Goal: Navigation & Orientation: Understand site structure

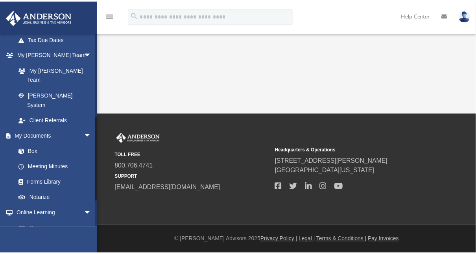
scroll to position [182, 0]
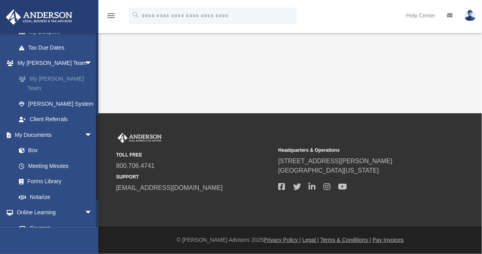
click at [50, 75] on link "My [PERSON_NAME] Team" at bounding box center [57, 83] width 93 height 25
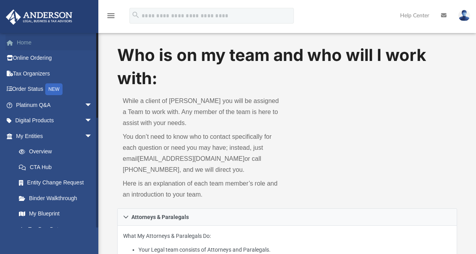
click at [24, 44] on link "Home" at bounding box center [55, 43] width 99 height 16
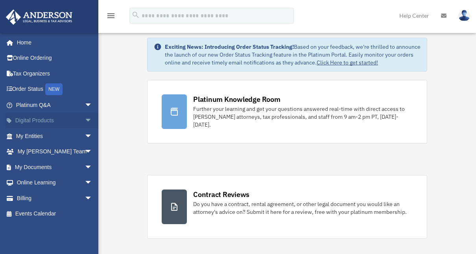
scroll to position [11, 0]
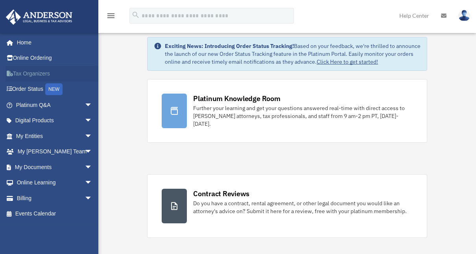
click at [25, 71] on link "Tax Organizers" at bounding box center [55, 74] width 99 height 16
click at [26, 89] on link "Order Status NEW" at bounding box center [55, 89] width 99 height 16
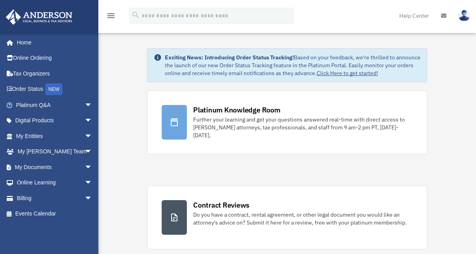
scroll to position [11, 0]
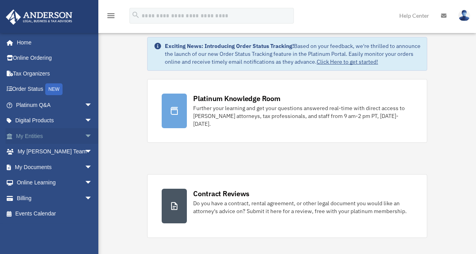
click at [27, 132] on link "My Entities arrow_drop_down" at bounding box center [55, 136] width 99 height 16
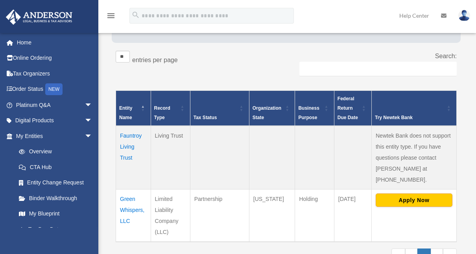
scroll to position [113, 0]
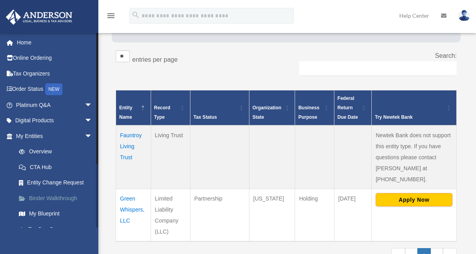
click at [44, 197] on link "Binder Walkthrough" at bounding box center [57, 199] width 93 height 16
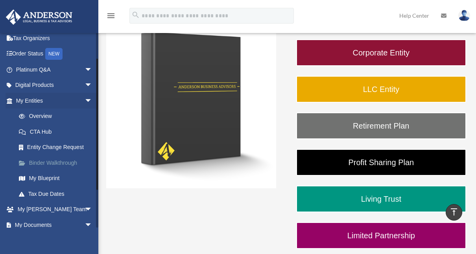
scroll to position [36, 0]
click at [44, 178] on link "My Blueprint" at bounding box center [57, 178] width 93 height 16
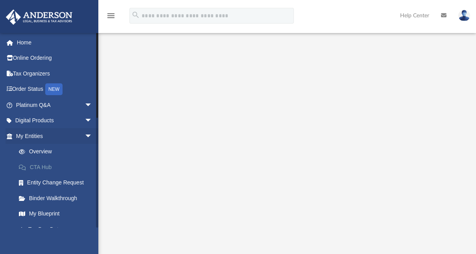
click at [49, 169] on link "CTA Hub" at bounding box center [57, 167] width 93 height 16
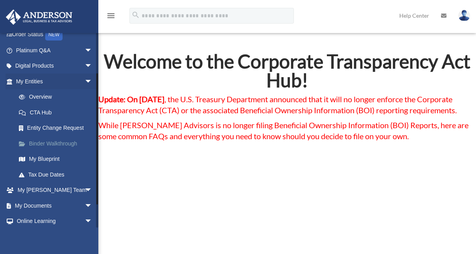
scroll to position [57, 0]
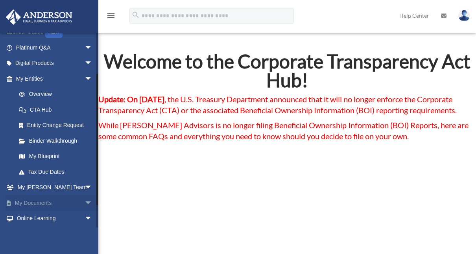
click at [85, 201] on span "arrow_drop_down" at bounding box center [93, 203] width 16 height 16
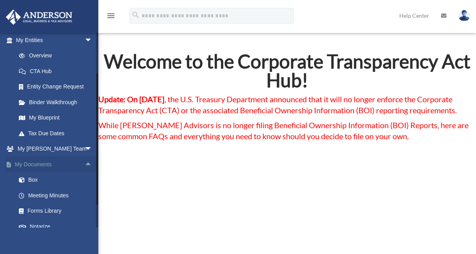
scroll to position [97, 0]
click at [28, 177] on link "Box" at bounding box center [57, 180] width 93 height 16
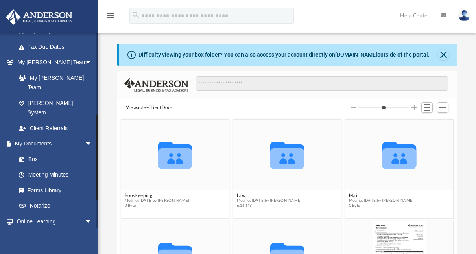
scroll to position [183, 0]
click at [52, 167] on link "Meeting Minutes" at bounding box center [57, 175] width 93 height 16
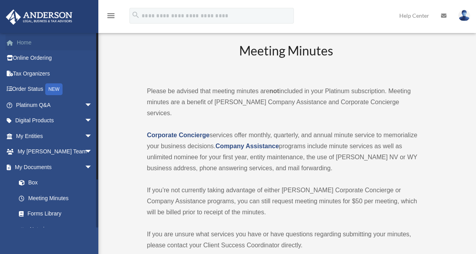
click at [37, 43] on link "Home" at bounding box center [55, 43] width 99 height 16
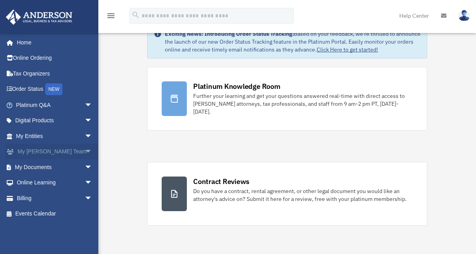
scroll to position [26, 0]
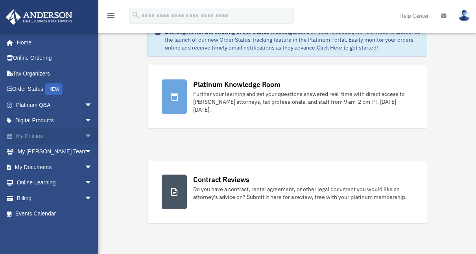
click at [85, 133] on span "arrow_drop_down" at bounding box center [93, 136] width 16 height 16
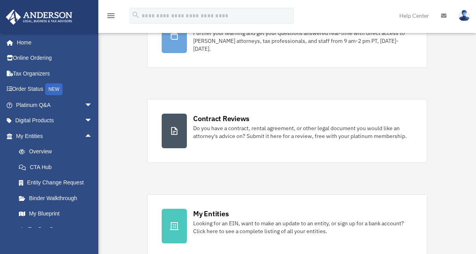
scroll to position [0, 0]
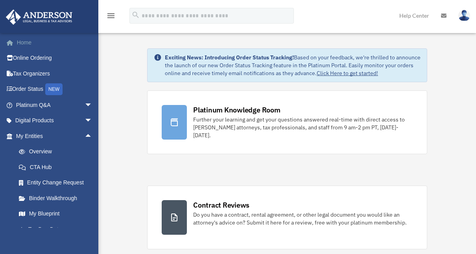
click at [18, 41] on link "Home" at bounding box center [55, 43] width 99 height 16
